Goal: Information Seeking & Learning: Learn about a topic

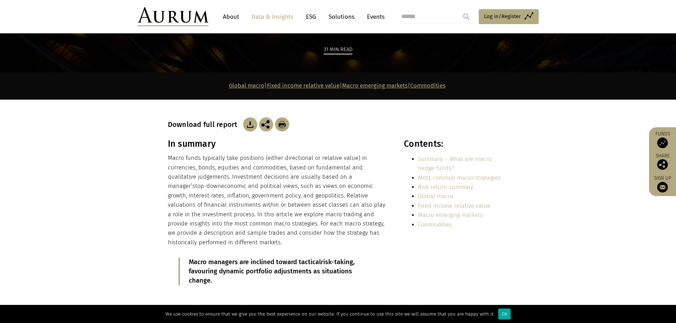
scroll to position [72, 0]
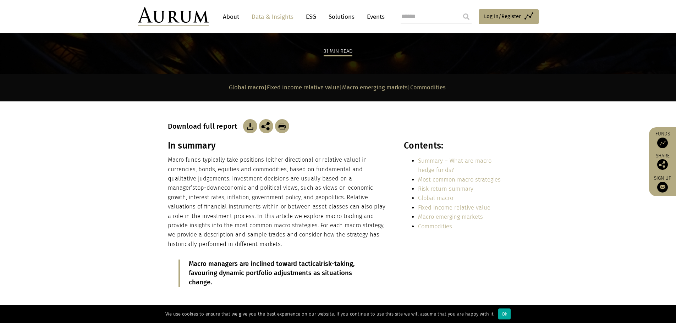
click at [197, 163] on p "Macro funds typically take positions (either directional or relative value) in …" at bounding box center [278, 202] width 221 height 94
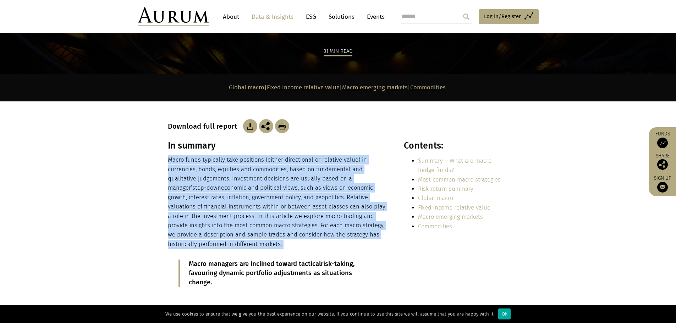
click at [197, 163] on p "Macro funds typically take positions (either directional or relative value) in …" at bounding box center [278, 202] width 221 height 94
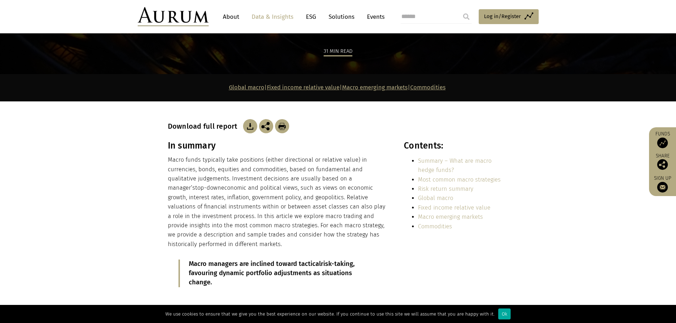
click at [74, 166] on section "In summary Macro funds typically take positions (either directional or relative…" at bounding box center [338, 220] width 676 height 158
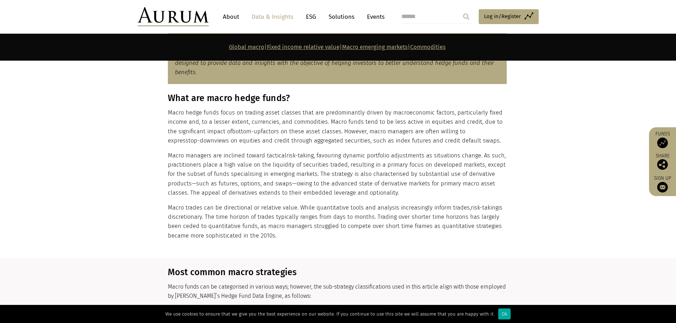
scroll to position [427, 0]
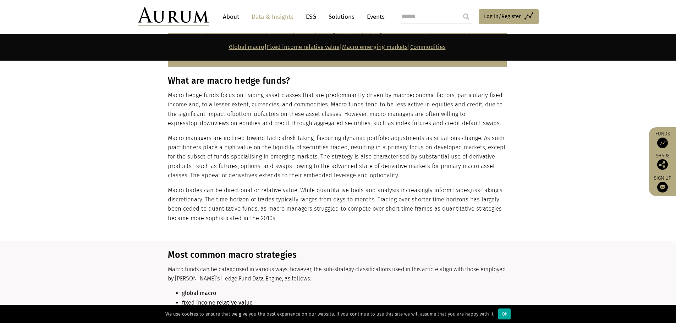
drag, startPoint x: 166, startPoint y: 98, endPoint x: 539, endPoint y: 160, distance: 378.5
click at [539, 182] on section "What are macro hedge funds? Macro hedge funds focus on trading asset classes th…" at bounding box center [338, 158] width 676 height 165
click at [540, 159] on section "What are macro hedge funds? Macro hedge funds focus on trading asset classes th…" at bounding box center [338, 158] width 676 height 165
drag, startPoint x: 167, startPoint y: 93, endPoint x: 477, endPoint y: 127, distance: 312.1
click at [477, 127] on div "What are macro hedge funds? Macro hedge funds focus on trading asset classes th…" at bounding box center [338, 150] width 355 height 148
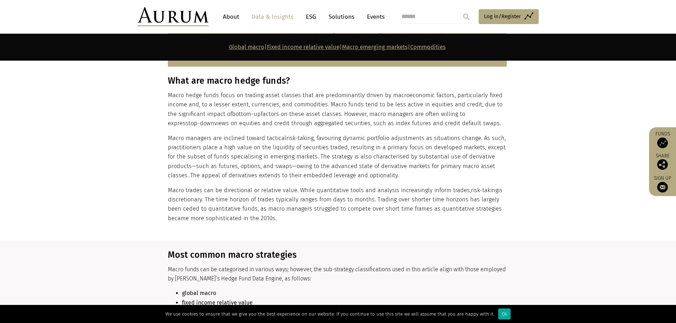
click at [475, 121] on p "Macro hedge funds focus on trading asset classes that are predominantly driven …" at bounding box center [337, 110] width 339 height 38
drag, startPoint x: 167, startPoint y: 94, endPoint x: 474, endPoint y: 121, distance: 308.4
click at [474, 121] on div "What are macro hedge funds? Macro hedge funds focus on trading asset classes th…" at bounding box center [338, 150] width 355 height 148
click at [139, 113] on section "What are macro hedge funds? Macro hedge funds focus on trading asset classes th…" at bounding box center [338, 158] width 676 height 165
click at [262, 105] on p "Macro hedge funds focus on trading asset classes that are predominantly driven …" at bounding box center [337, 110] width 339 height 38
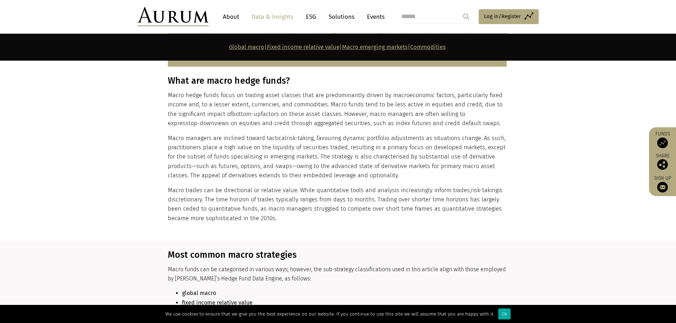
click at [313, 105] on p "Macro hedge funds focus on trading asset classes that are predominantly driven …" at bounding box center [337, 110] width 339 height 38
click at [341, 115] on p "Macro hedge funds focus on trading asset classes that are predominantly driven …" at bounding box center [337, 110] width 339 height 38
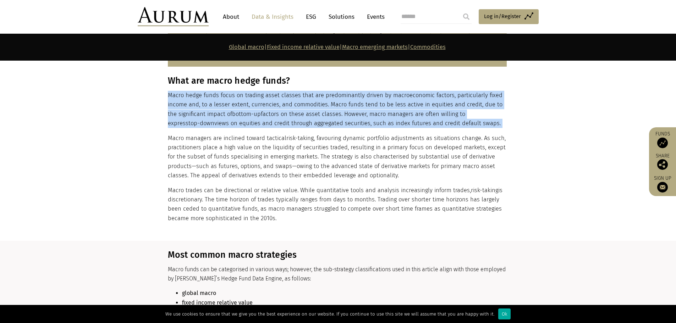
click at [341, 115] on p "Macro hedge funds focus on trading asset classes that are predominantly driven …" at bounding box center [337, 110] width 339 height 38
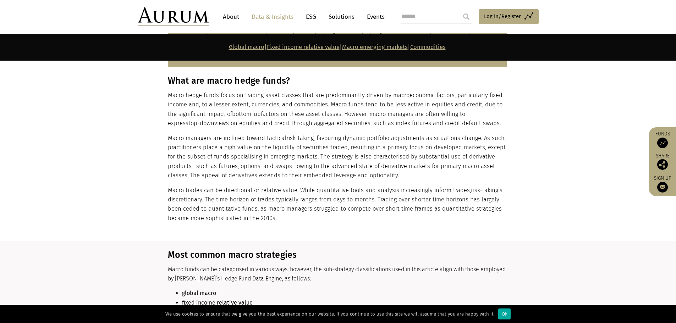
click at [223, 190] on p "Macro trades can be directional or relative value. While quantitative tools and…" at bounding box center [337, 205] width 339 height 38
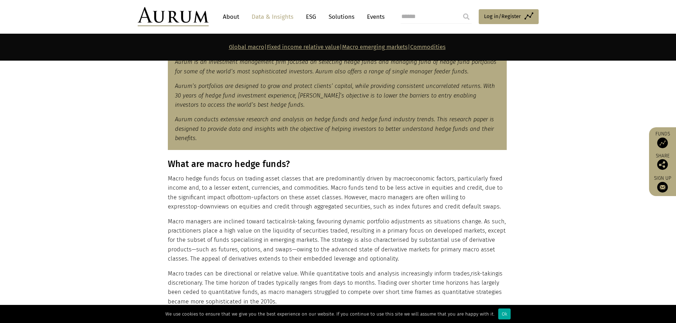
scroll to position [356, 0]
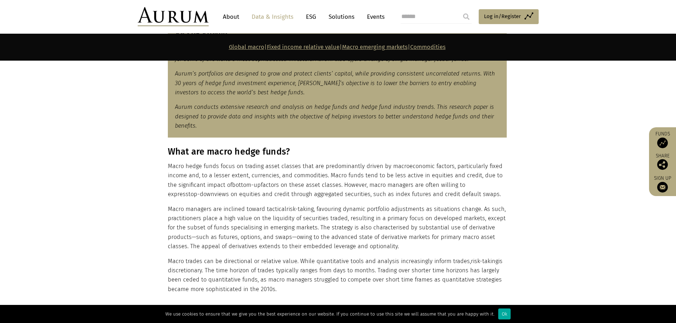
click at [363, 191] on p "Macro hedge funds focus on trading asset classes that are predominantly driven …" at bounding box center [337, 181] width 339 height 38
click at [126, 188] on section "What are macro hedge funds? Macro hedge funds focus on trading asset classes th…" at bounding box center [338, 229] width 676 height 165
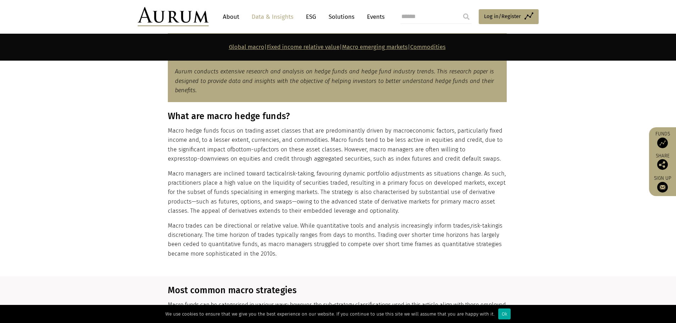
click at [189, 184] on p "Macro managers are inclined toward tactical risk-taking , favouring dynamic por…" at bounding box center [337, 192] width 339 height 47
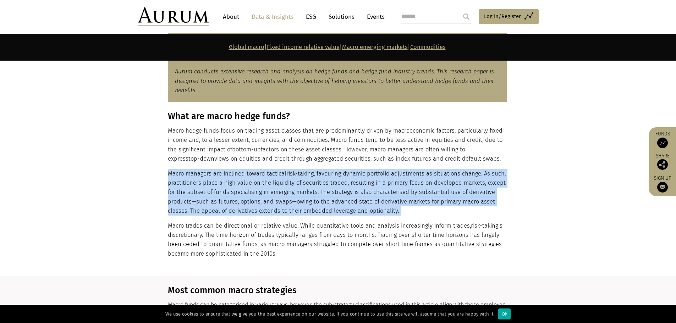
click at [189, 184] on p "Macro managers are inclined toward tactical risk-taking , favouring dynamic por…" at bounding box center [337, 192] width 339 height 47
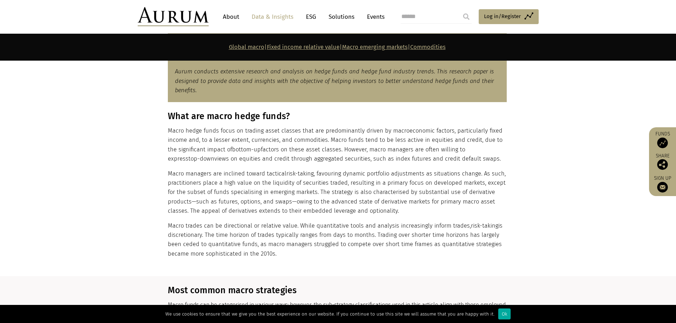
click at [92, 171] on section "What are macro hedge funds? Macro hedge funds focus on trading asset classes th…" at bounding box center [338, 193] width 676 height 165
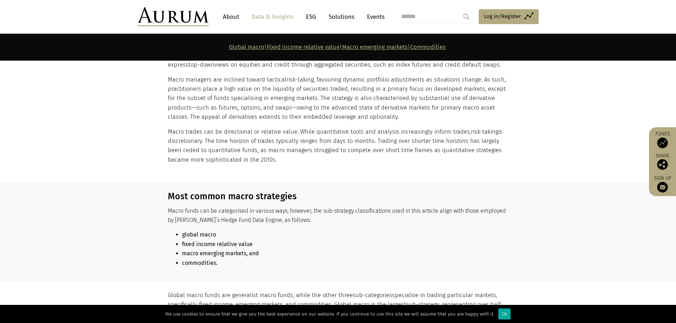
scroll to position [498, 0]
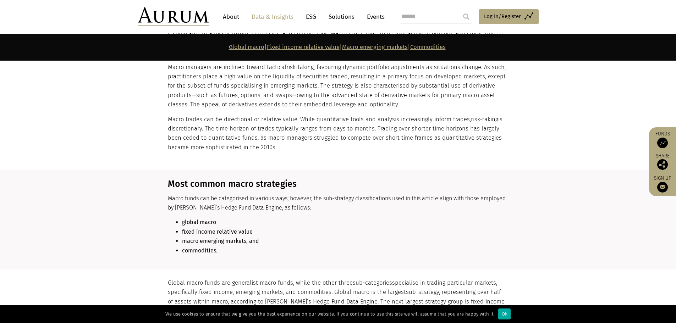
click at [175, 201] on span "Macro funds can be categorised in various ways; however, the sub-strategy class…" at bounding box center [337, 203] width 338 height 16
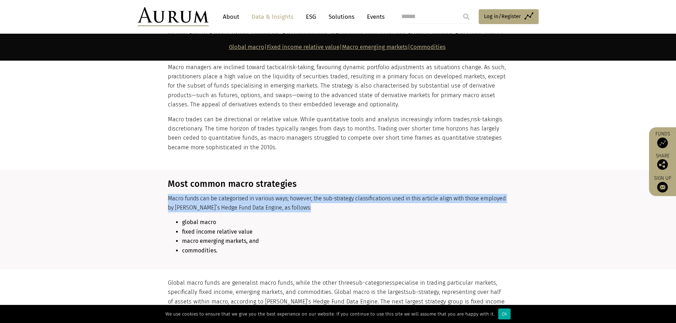
click at [175, 201] on span "Macro funds can be categorised in various ways; however, the sub-strategy class…" at bounding box center [337, 203] width 338 height 16
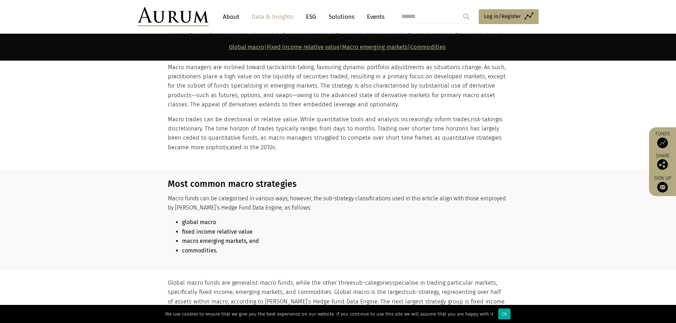
click at [136, 212] on section "Most common macro strategies Macro funds can be categorised in various ways; ho…" at bounding box center [338, 220] width 676 height 100
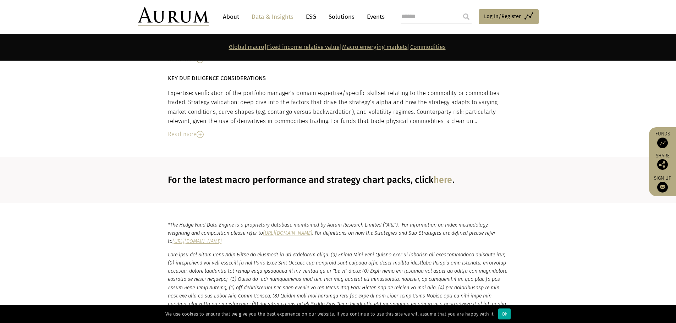
scroll to position [2662, 0]
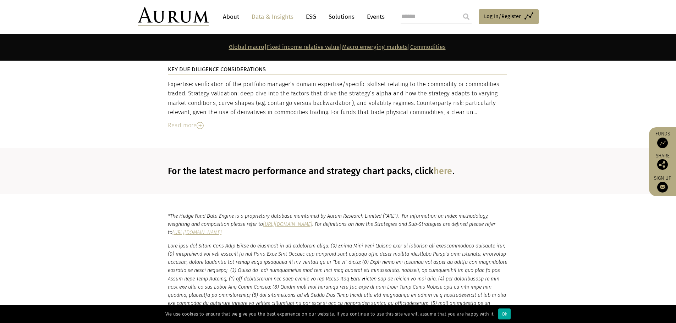
click at [294, 242] on p at bounding box center [338, 283] width 341 height 82
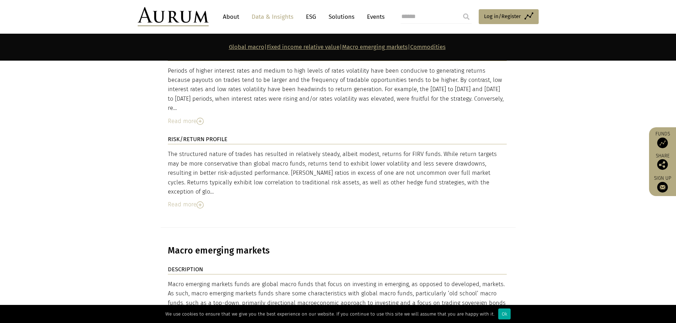
scroll to position [1791, 0]
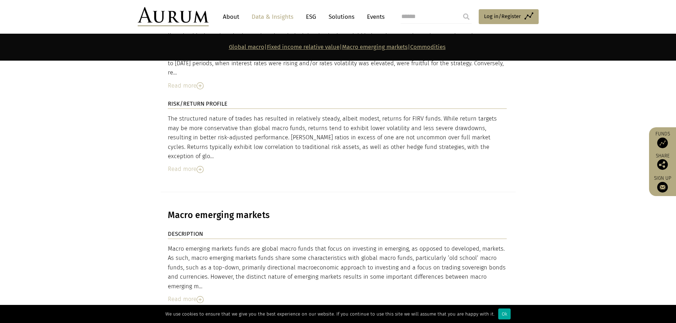
click at [204, 295] on div "Read more" at bounding box center [337, 299] width 339 height 9
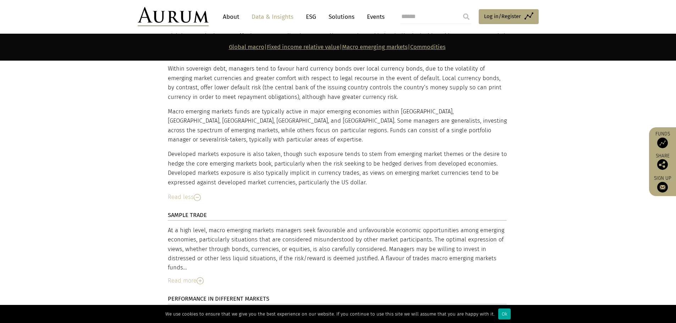
scroll to position [2323, 0]
click at [202, 276] on img at bounding box center [200, 279] width 7 height 7
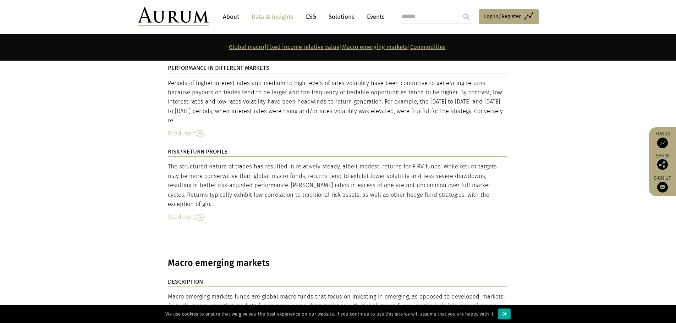
scroll to position [1649, 0]
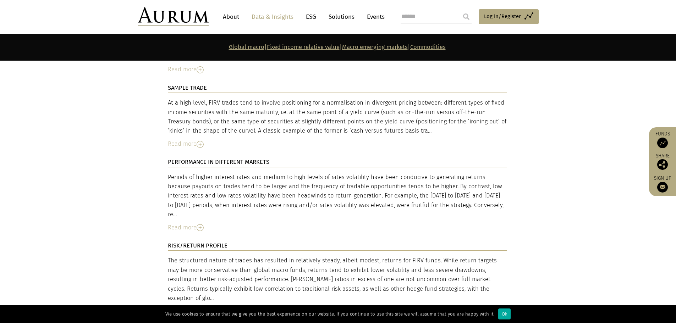
click at [317, 48] on link "Fixed income relative value" at bounding box center [303, 47] width 73 height 7
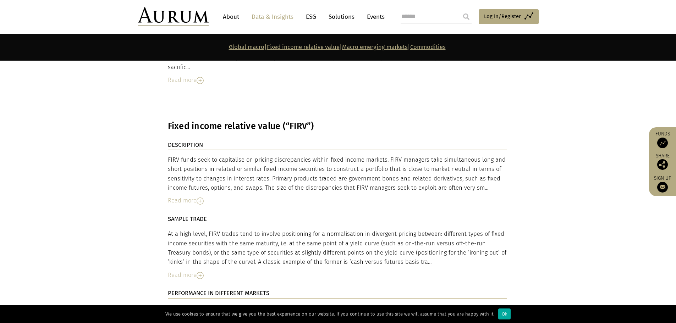
scroll to position [1516, 0]
click at [201, 199] on img at bounding box center [200, 202] width 7 height 7
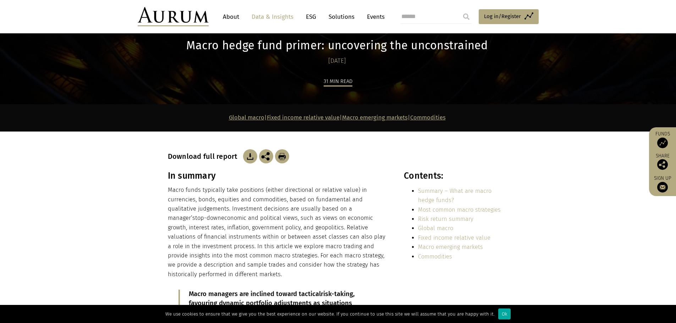
scroll to position [17, 0]
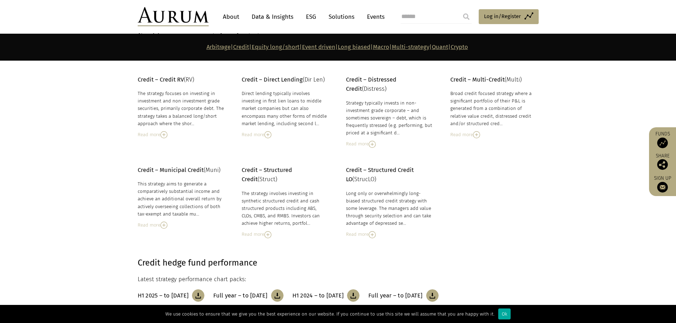
scroll to position [568, 0]
